Goal: Contribute content: Contribute content

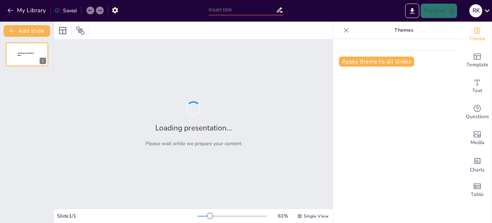
type input "Технологии ВИЭ: Принципы и Применение"
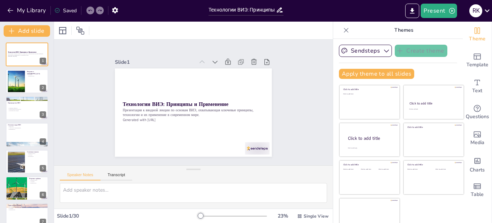
checkbox input "true"
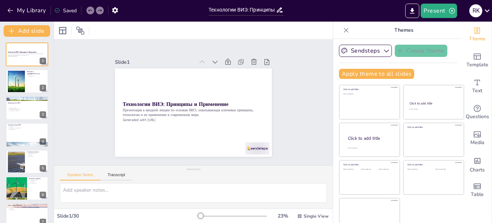
checkbox input "true"
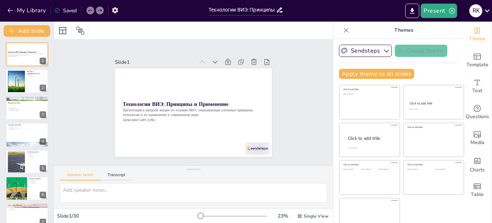
checkbox input "true"
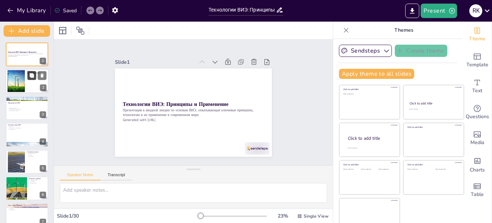
checkbox input "true"
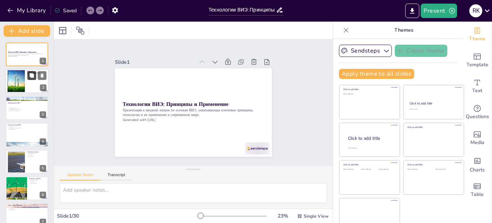
checkbox input "true"
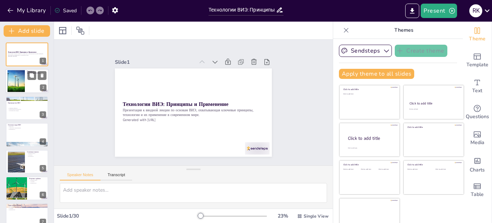
checkbox input "true"
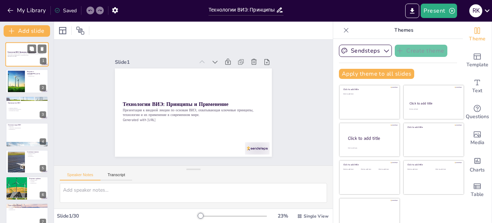
checkbox input "true"
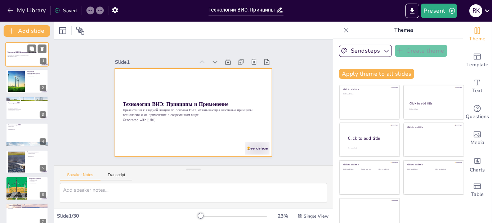
checkbox input "true"
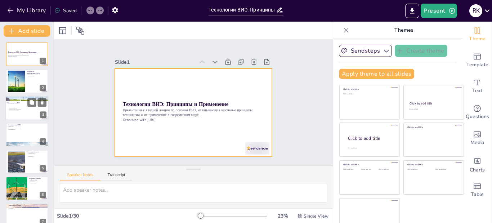
checkbox input "true"
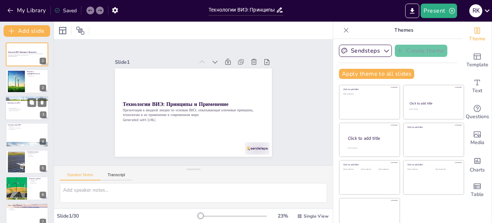
checkbox input "true"
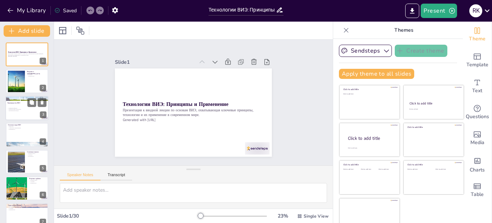
checkbox input "true"
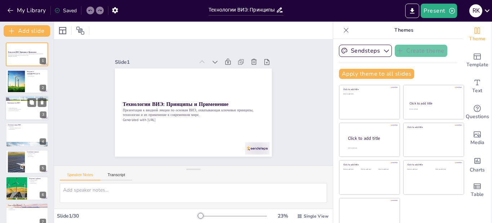
checkbox input "true"
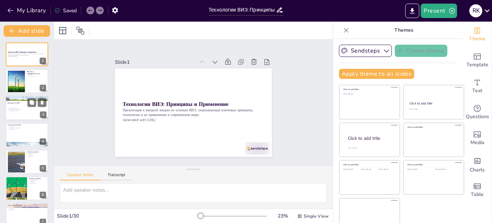
checkbox input "true"
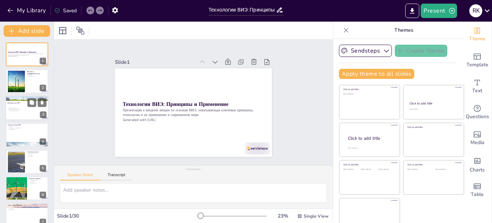
checkbox input "true"
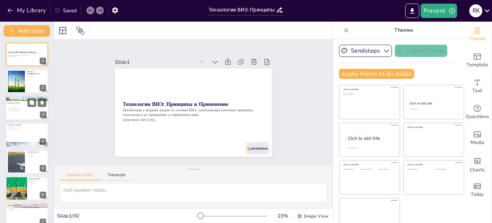
checkbox input "true"
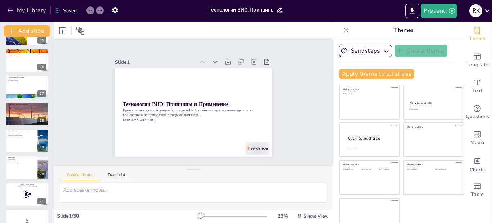
checkbox input "true"
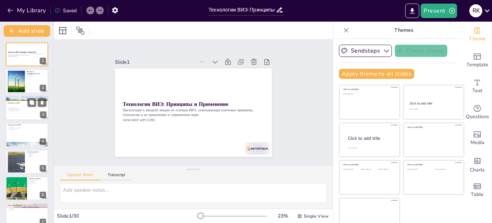
checkbox input "true"
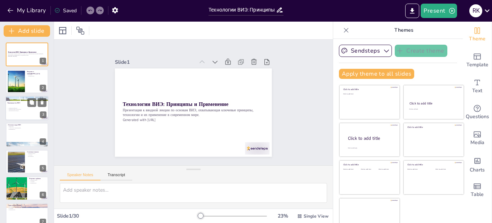
checkbox input "true"
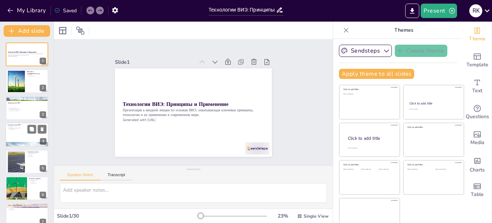
checkbox input "true"
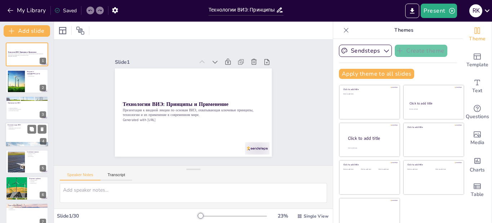
checkbox input "true"
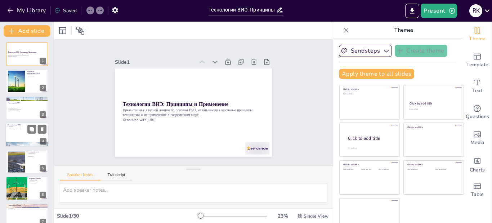
checkbox input "true"
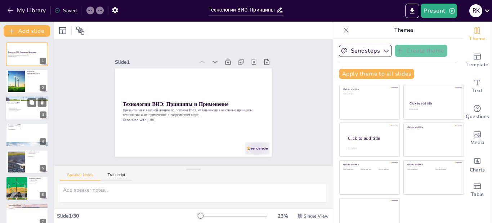
checkbox input "true"
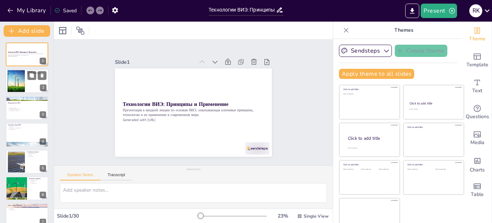
checkbox input "true"
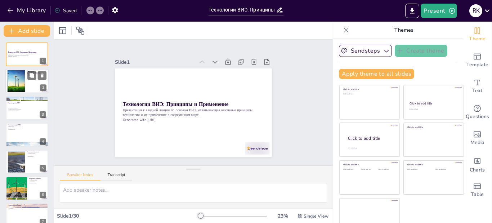
checkbox input "true"
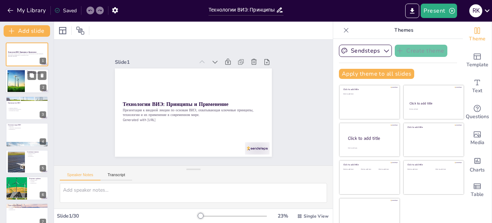
checkbox input "true"
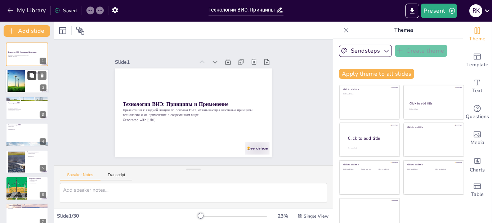
checkbox input "true"
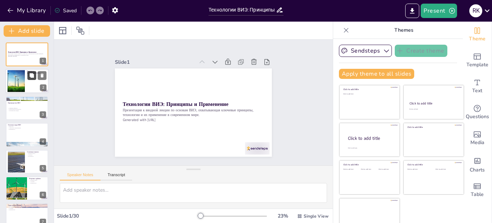
checkbox input "true"
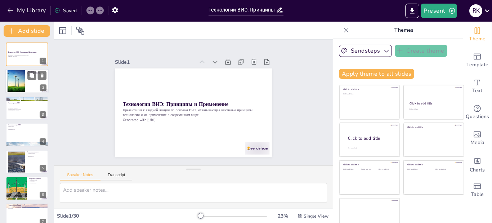
checkbox input "true"
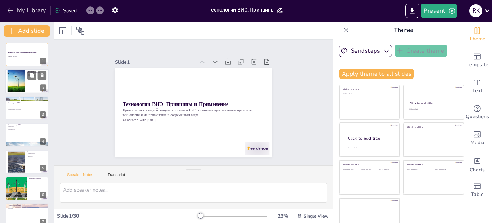
click at [29, 89] on div at bounding box center [26, 81] width 43 height 24
type textarea "LOR ipsumdolorsi ametc adipiscin elitsed, doeiusm temporincididuntu laboreetdol…"
checkbox input "true"
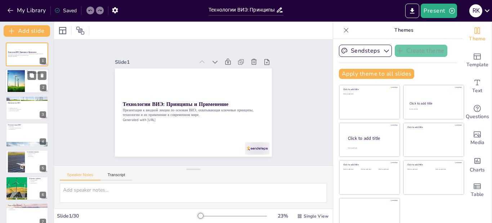
checkbox input "true"
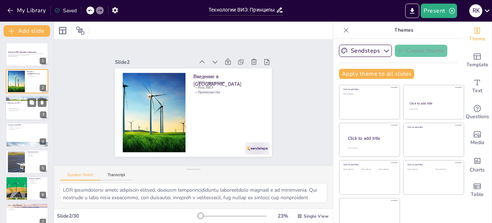
checkbox input "true"
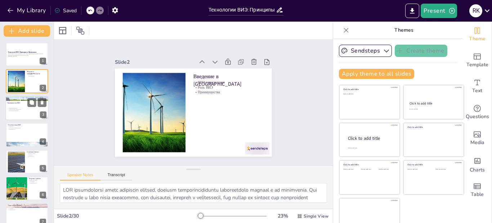
checkbox input "true"
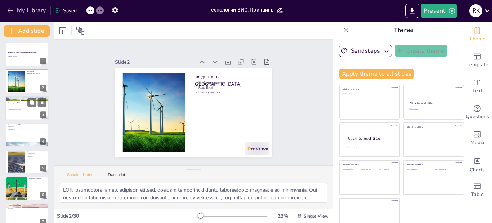
checkbox input "true"
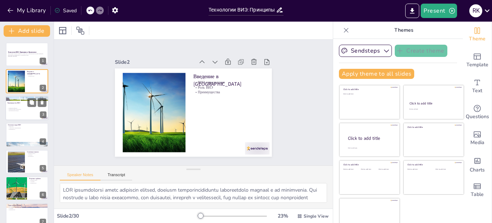
click at [22, 118] on div at bounding box center [26, 108] width 43 height 24
type textarea "Снижение выбросов углекислого газа является одним из основных преимуществ ВИЭ, …"
checkbox input "true"
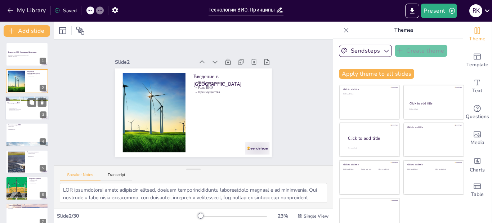
checkbox input "true"
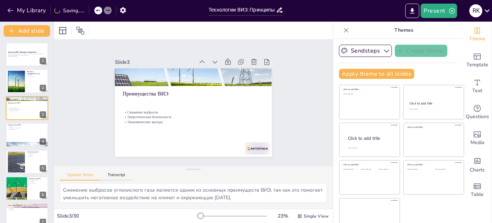
checkbox input "true"
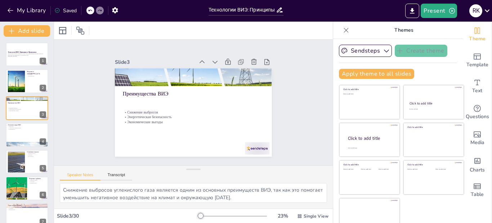
checkbox input "true"
